Goal: Share content: Share content

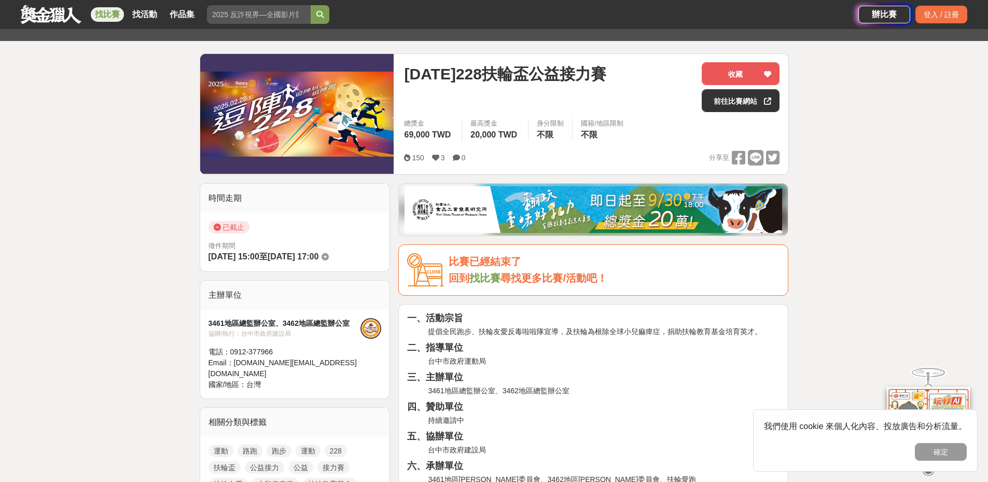
scroll to position [526, 0]
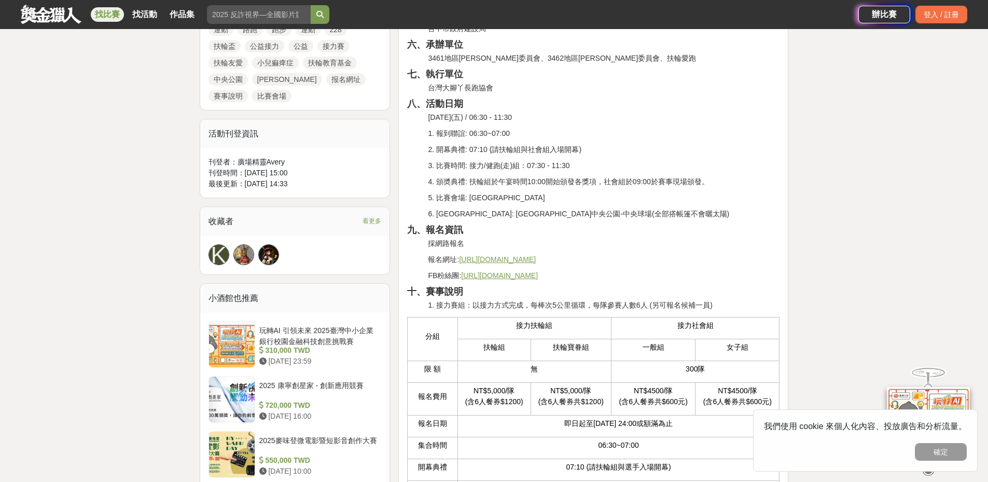
click at [517, 276] on u "[URL][DOMAIN_NAME]" at bounding box center [499, 275] width 77 height 8
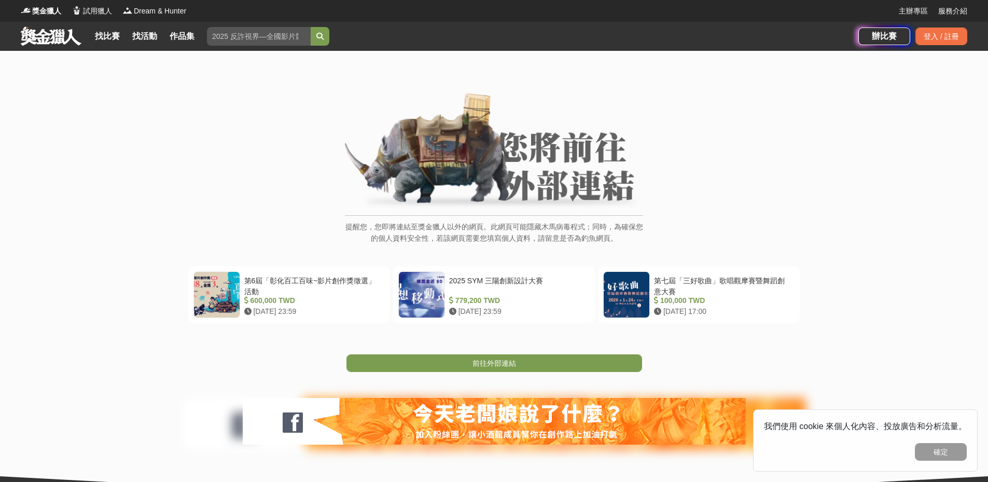
click at [515, 175] on img at bounding box center [494, 151] width 298 height 117
click at [921, 453] on button "確定" at bounding box center [941, 452] width 52 height 18
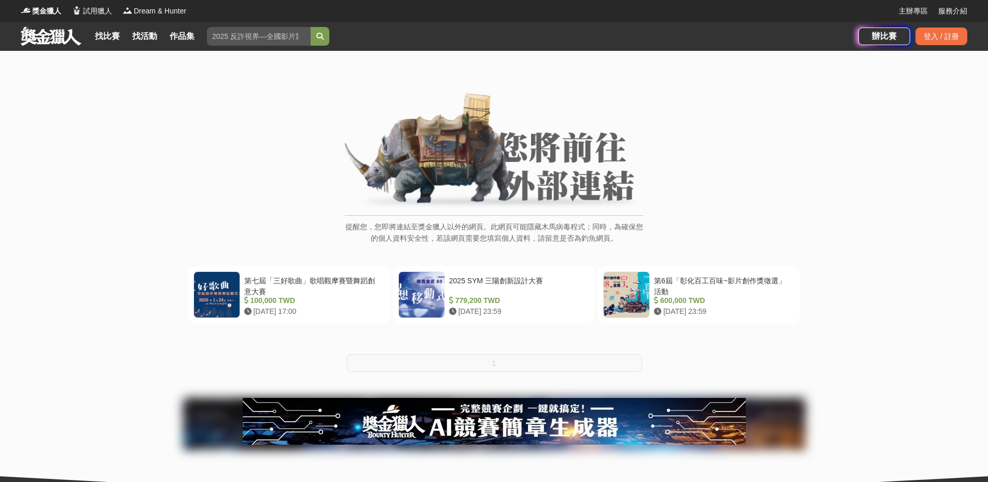
click at [508, 189] on img at bounding box center [494, 151] width 298 height 117
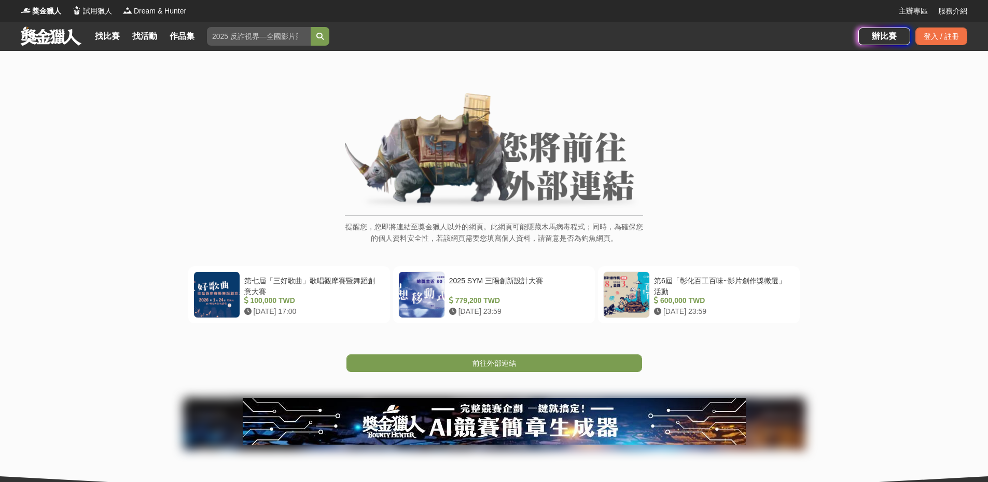
click at [520, 241] on p "提醒您，您即將連結至獎金獵人以外的網頁。此網頁可能隱藏木馬病毒程式；同時，為確保您的個人資料安全性，若該網頁需要您填寫個人資料，請留意是否為釣魚網頁。" at bounding box center [494, 238] width 298 height 34
